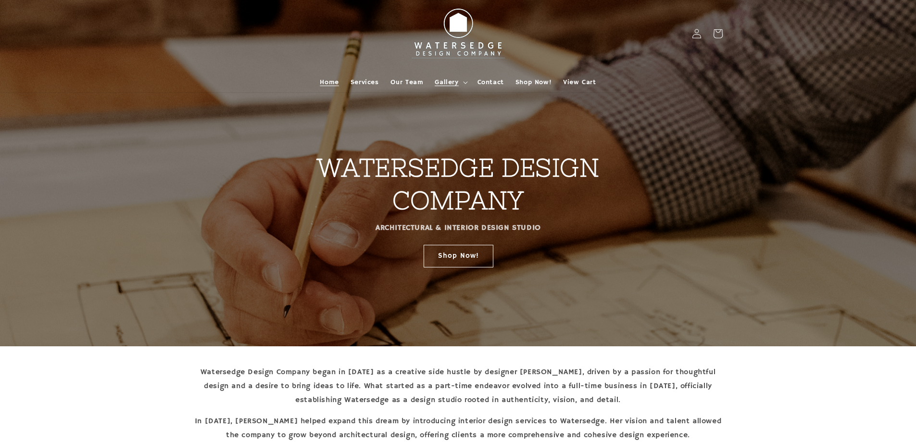
click at [454, 82] on span "Gallery" at bounding box center [447, 82] width 24 height 9
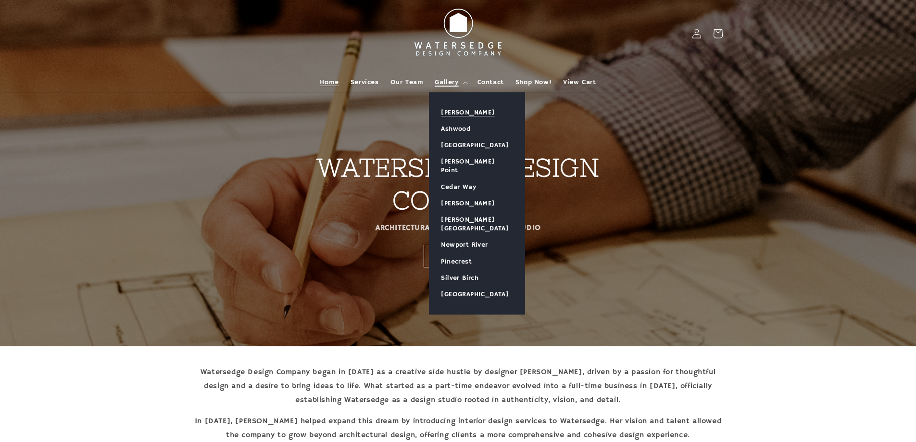
click at [454, 109] on link "[PERSON_NAME]" at bounding box center [477, 112] width 95 height 16
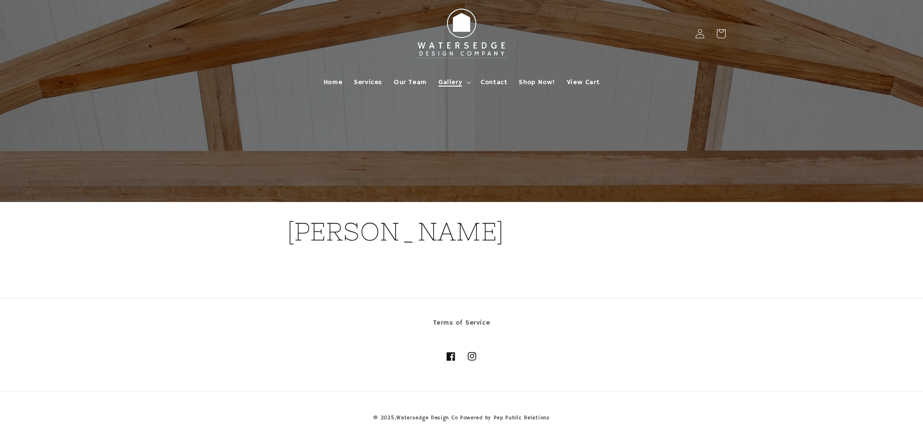
click at [455, 81] on span "Gallery" at bounding box center [451, 82] width 24 height 9
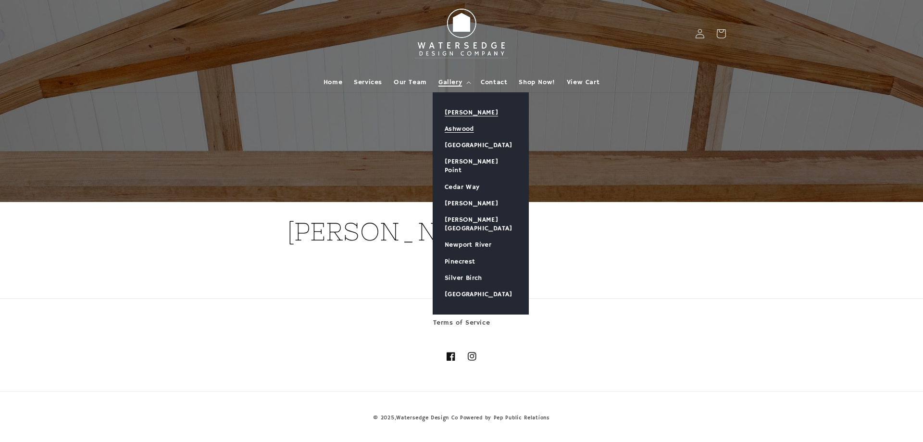
click at [480, 126] on link "Ashwood" at bounding box center [480, 129] width 95 height 16
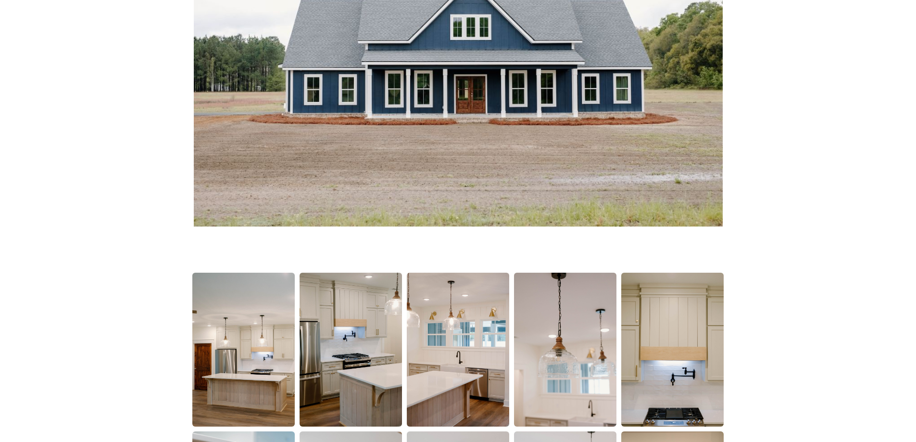
scroll to position [48, 0]
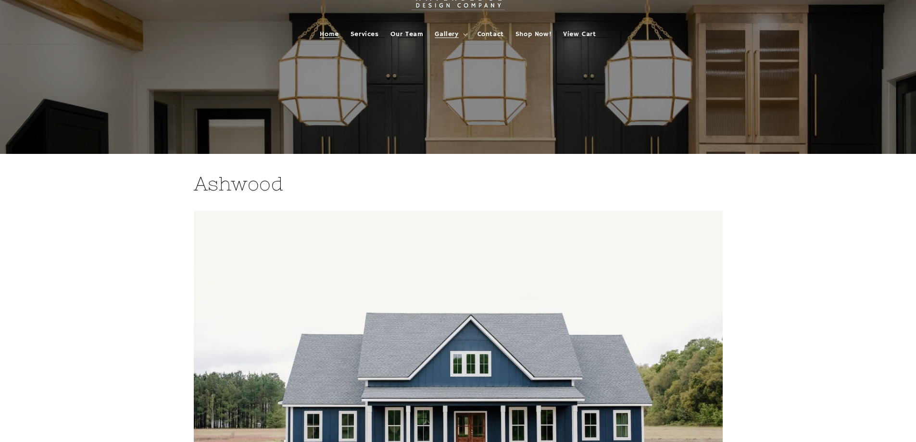
click at [322, 38] on link "Home" at bounding box center [329, 34] width 30 height 20
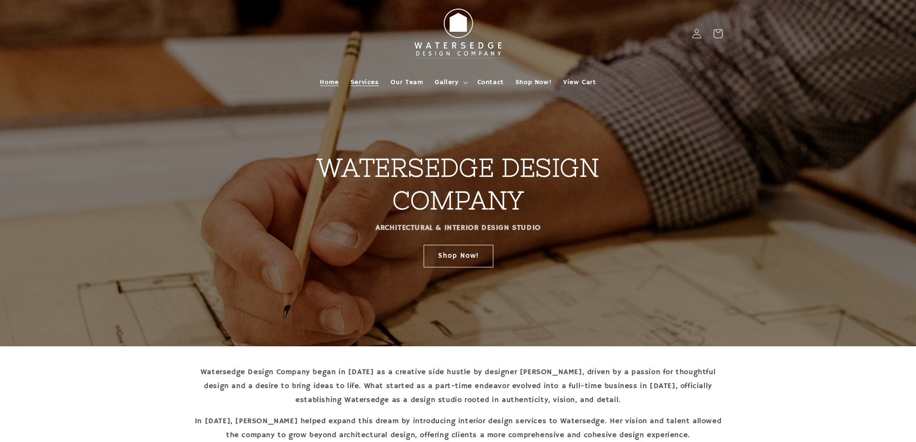
click at [358, 83] on span "Services" at bounding box center [365, 82] width 28 height 9
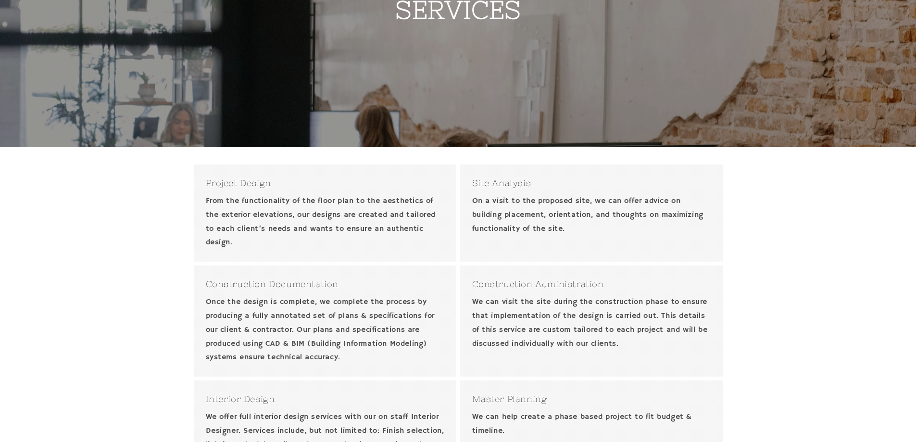
scroll to position [7, 0]
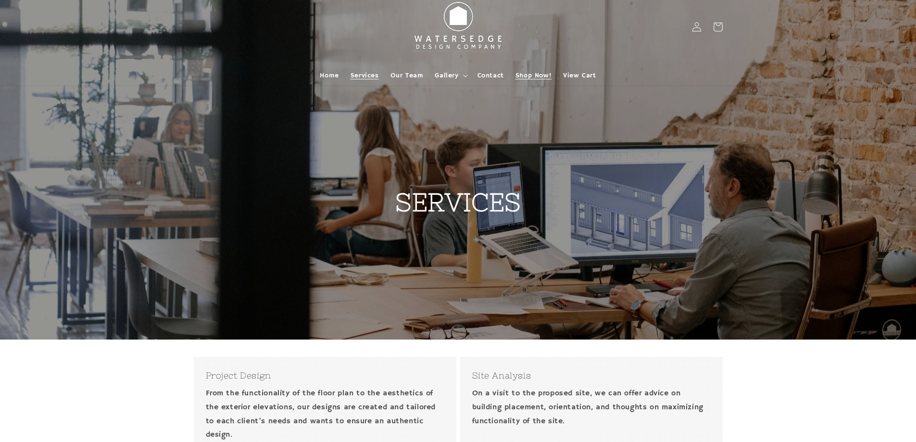
click at [534, 75] on span "Shop Now!" at bounding box center [534, 75] width 36 height 9
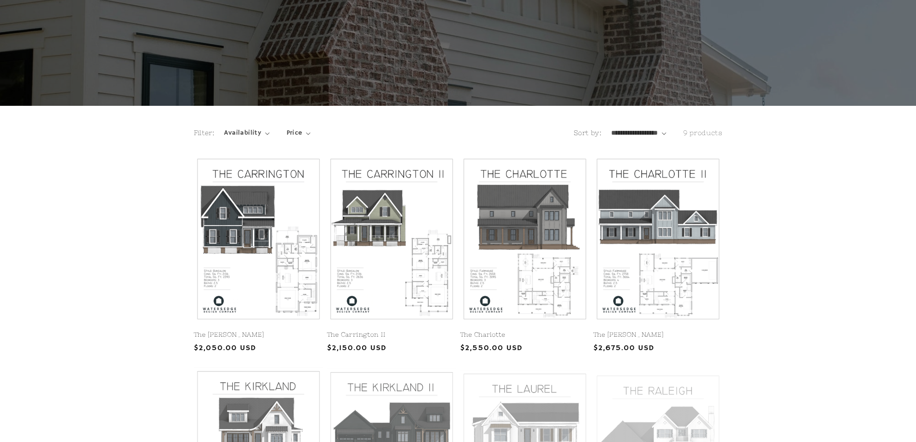
scroll to position [144, 0]
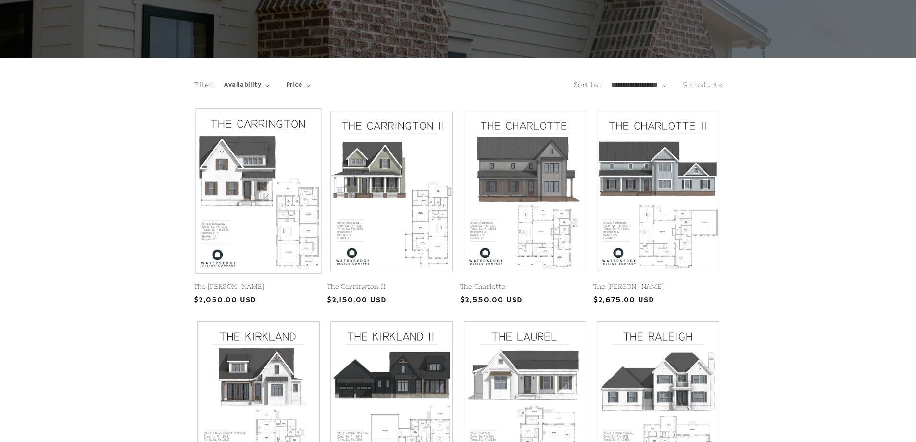
click at [265, 283] on link "The [PERSON_NAME]" at bounding box center [258, 287] width 129 height 8
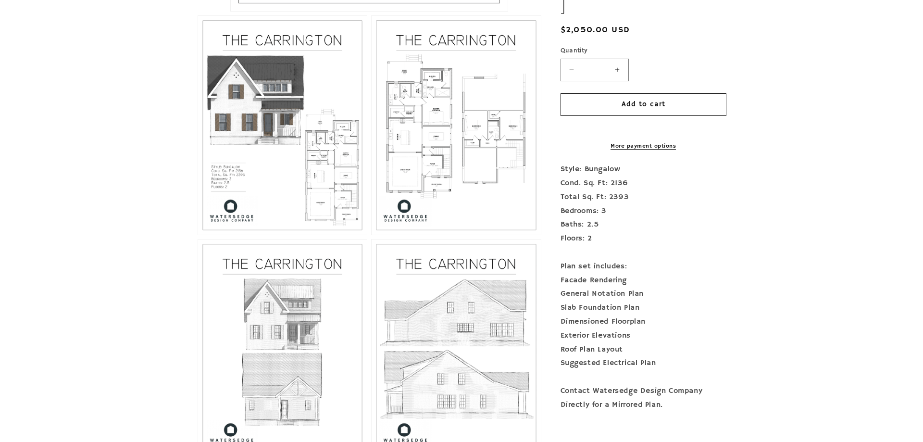
scroll to position [625, 0]
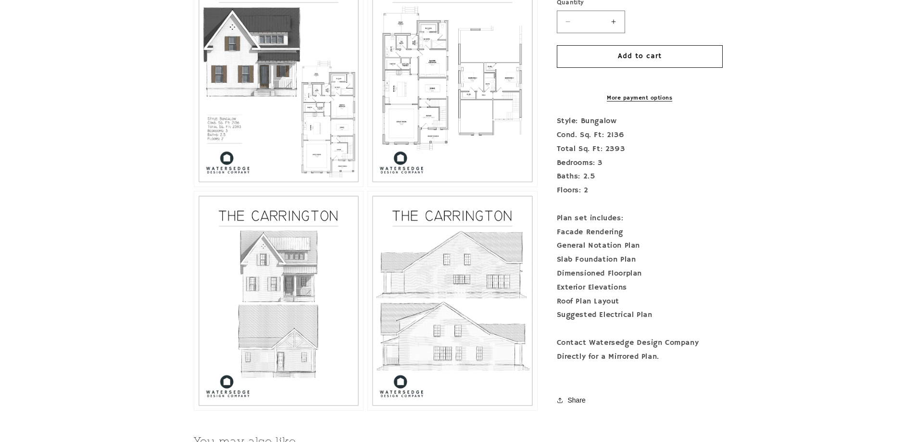
click at [368, 187] on button "Open media 3 in modal" at bounding box center [368, 187] width 0 height 0
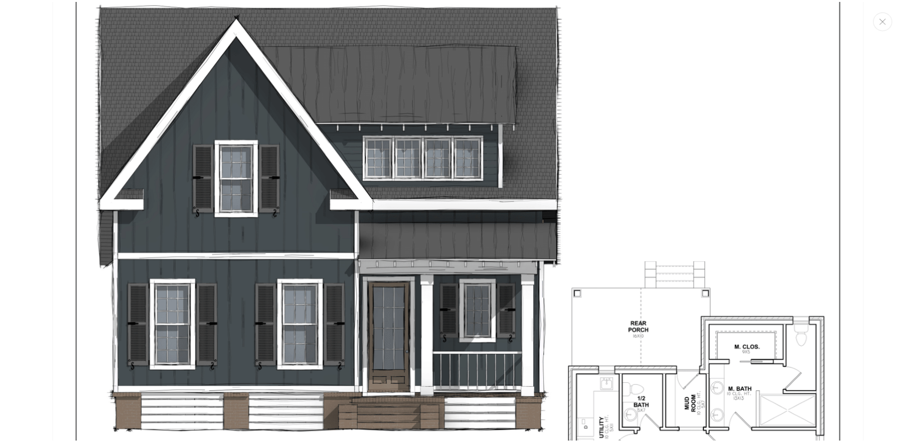
scroll to position [5, 0]
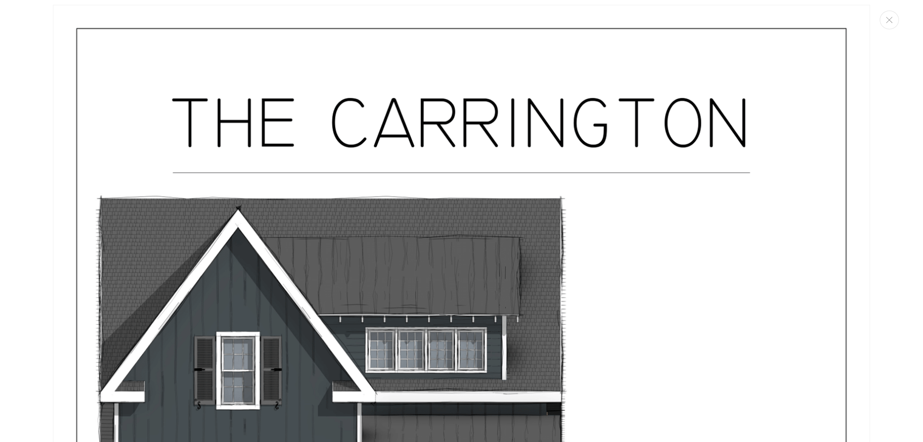
click at [888, 16] on button "Close" at bounding box center [889, 20] width 19 height 19
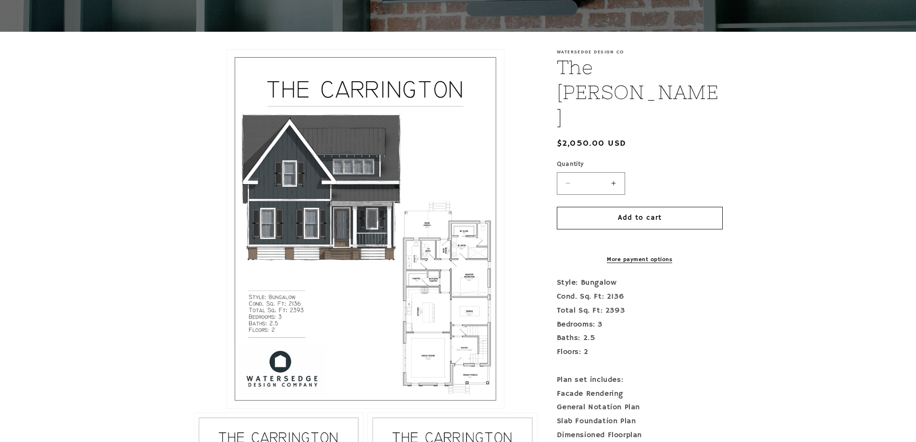
scroll to position [0, 0]
